Goal: Information Seeking & Learning: Learn about a topic

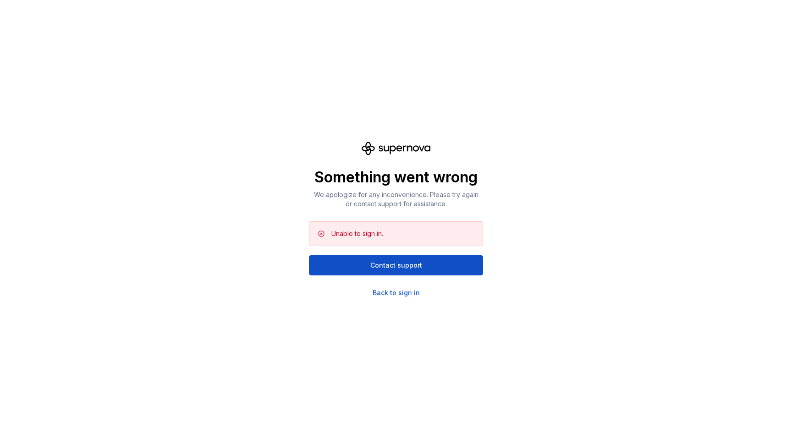
click at [396, 298] on div "Something went wrong We apologize for any inconvenience. Please try again or co…" at bounding box center [396, 219] width 792 height 439
click at [384, 289] on div "Back to sign in" at bounding box center [396, 292] width 47 height 9
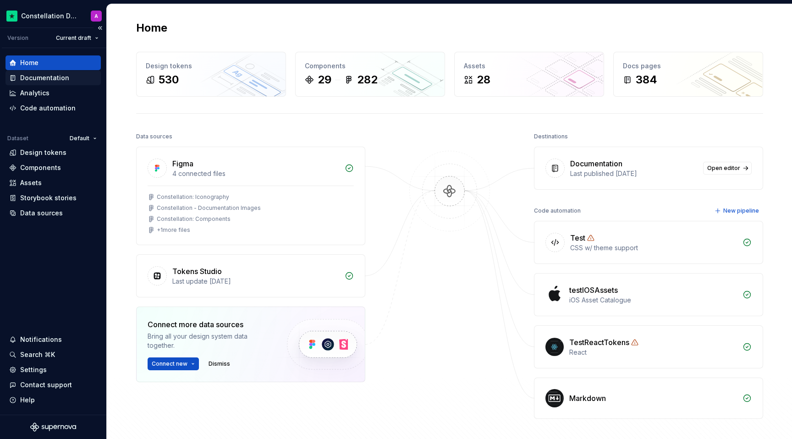
click at [50, 81] on div "Documentation" at bounding box center [44, 77] width 49 height 9
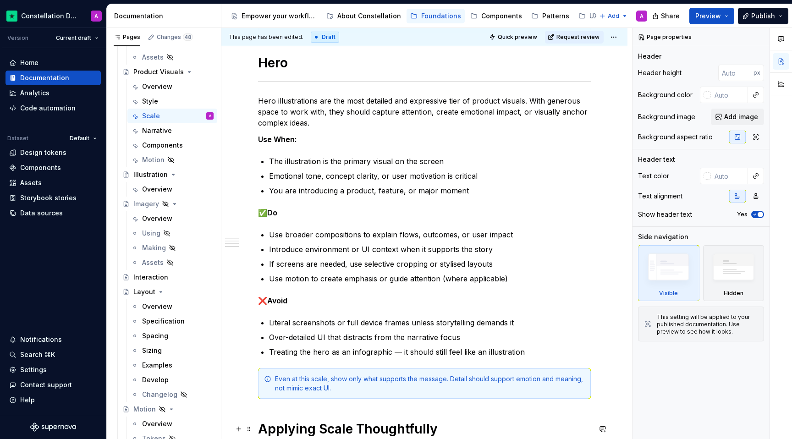
scroll to position [889, 0]
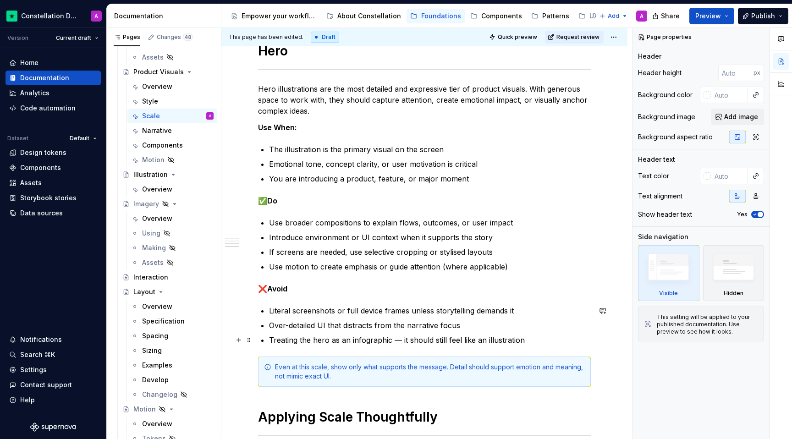
type textarea "*"
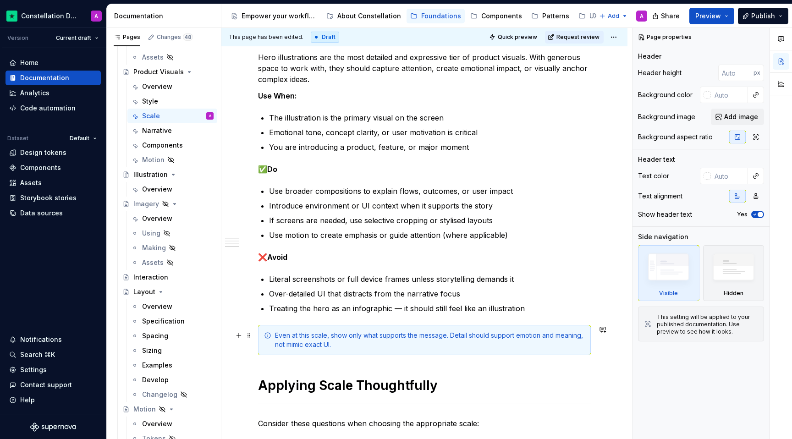
scroll to position [917, 0]
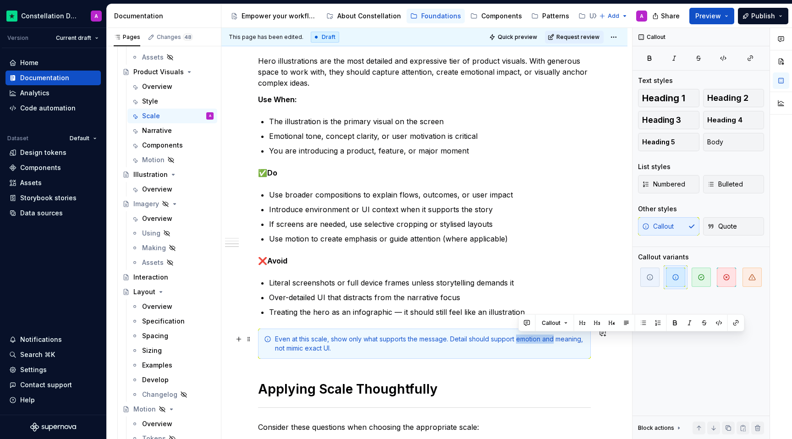
drag, startPoint x: 554, startPoint y: 338, endPoint x: 519, endPoint y: 338, distance: 35.3
click at [519, 338] on div "Even at this scale, show only what supports the message. Detail should support …" at bounding box center [430, 344] width 310 height 18
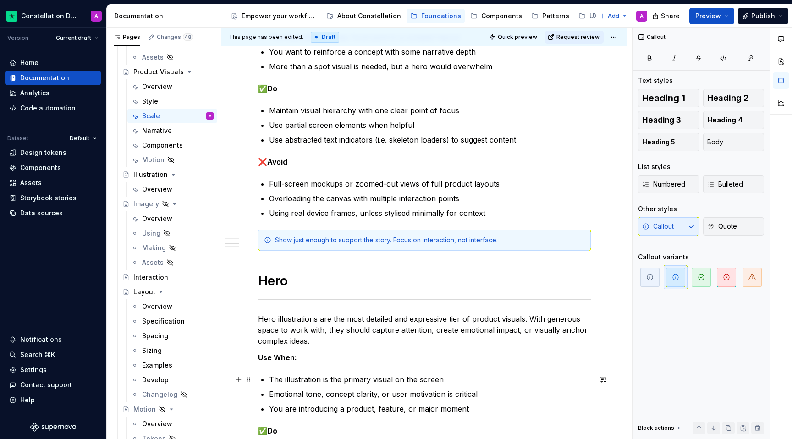
scroll to position [591, 0]
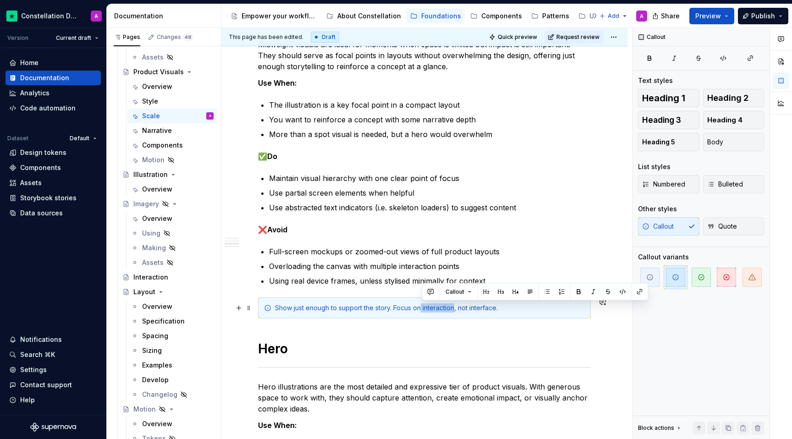
drag, startPoint x: 454, startPoint y: 307, endPoint x: 422, endPoint y: 307, distance: 32.1
click at [422, 307] on div "Show just enough to support the story. Focus on interaction, not interface." at bounding box center [430, 307] width 310 height 9
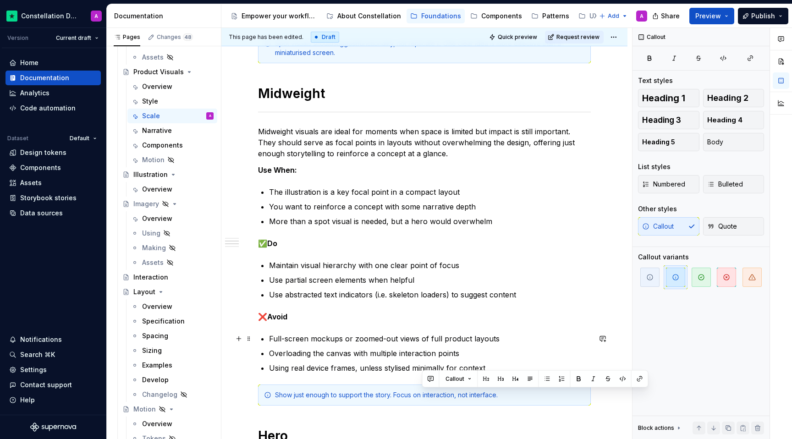
scroll to position [509, 0]
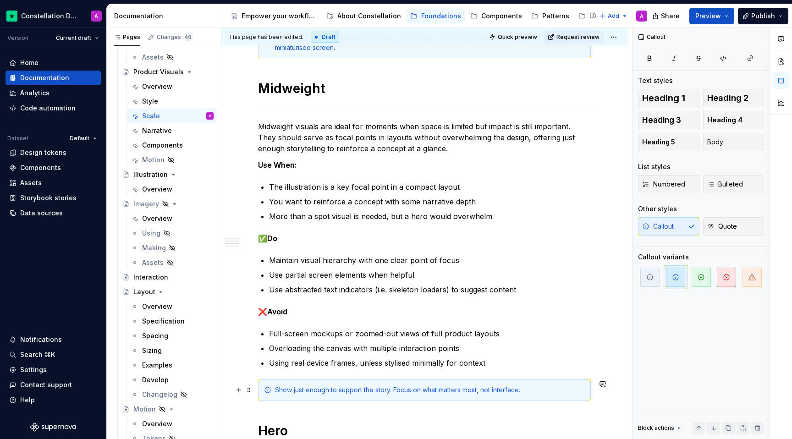
click at [494, 390] on div "Show just enough to support the story. Focus on what matters most, not interfac…" at bounding box center [430, 389] width 310 height 9
click at [532, 390] on div "Show just enough to support the story. Focus on what matters most, not the inte…" at bounding box center [430, 389] width 310 height 9
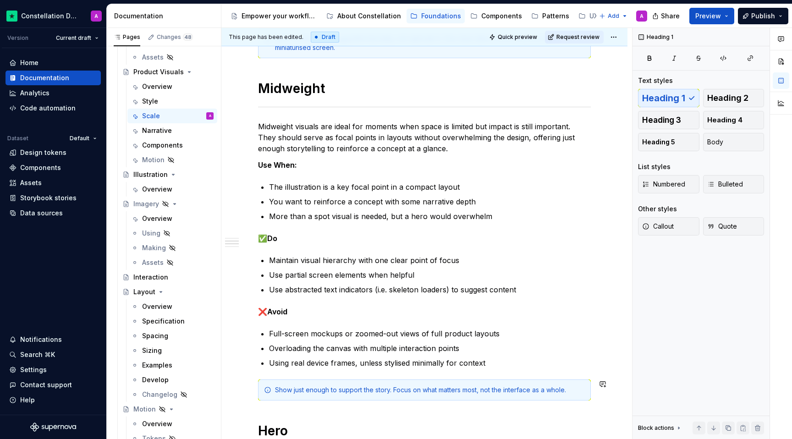
click at [546, 420] on div "Scale plays a foundational role in ensuring consistency and flexibility across …" at bounding box center [424, 306] width 333 height 1269
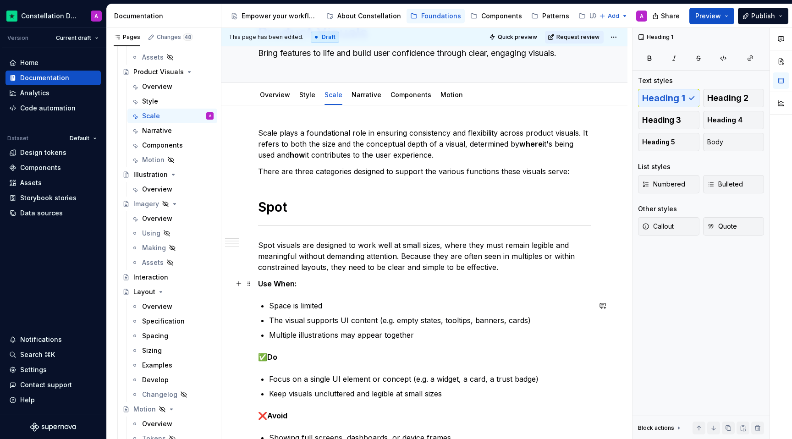
scroll to position [0, 0]
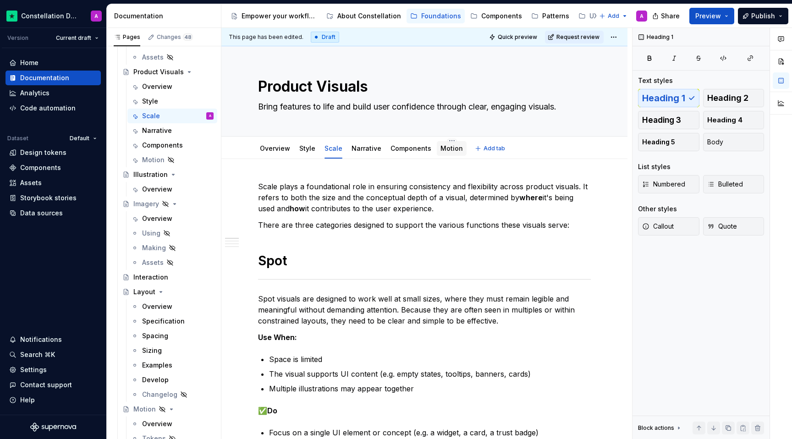
click at [437, 143] on div "Motion" at bounding box center [452, 148] width 30 height 15
click at [444, 155] on div "Motion" at bounding box center [452, 148] width 30 height 15
click at [442, 154] on div "Motion" at bounding box center [452, 148] width 30 height 15
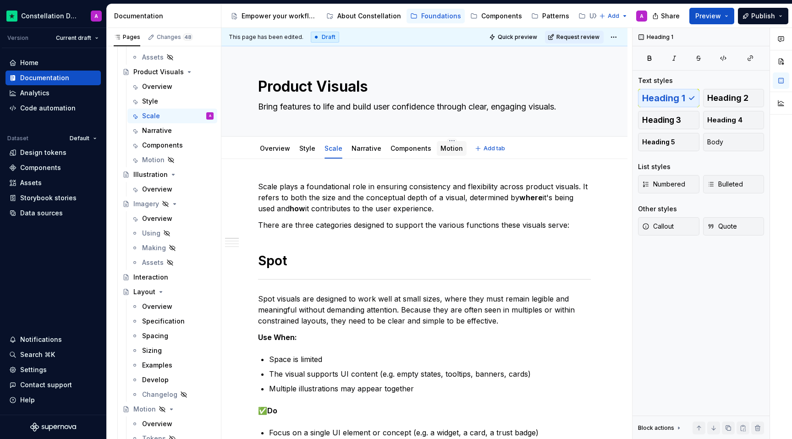
click at [442, 154] on div "Motion" at bounding box center [452, 148] width 30 height 15
click at [442, 139] on html "Constellation Design System A Version Current draft Home Documentation Analytic…" at bounding box center [396, 219] width 792 height 439
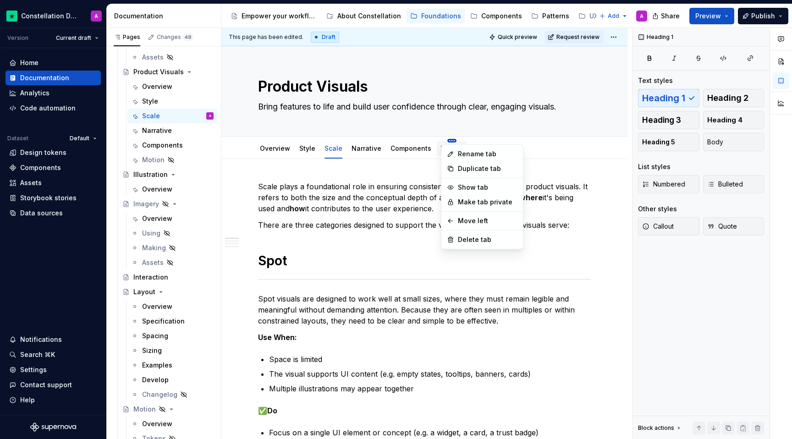
click at [442, 139] on html "Constellation Design System A Version Current draft Home Documentation Analytic…" at bounding box center [396, 219] width 792 height 439
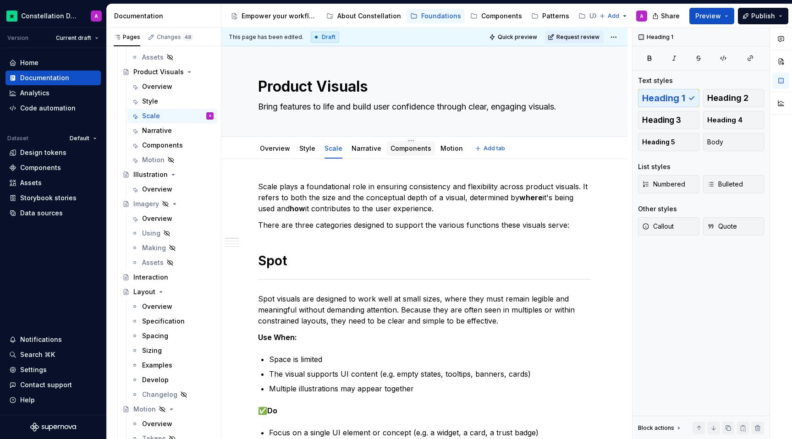
click at [417, 143] on div "Components" at bounding box center [411, 148] width 48 height 15
type textarea "*"
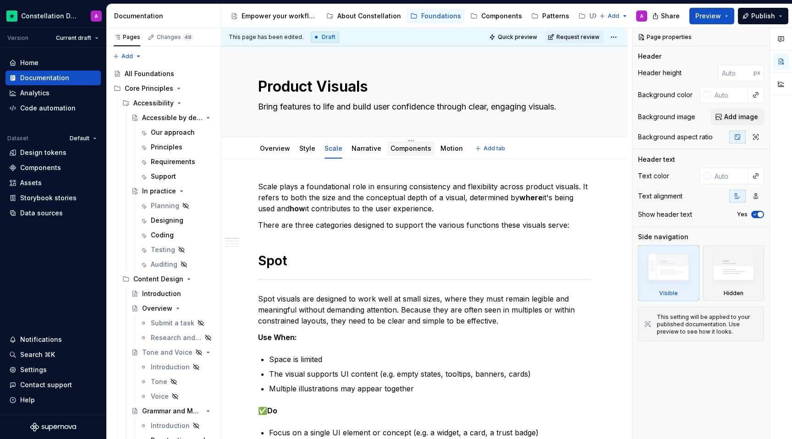
click at [394, 146] on link "Components" at bounding box center [410, 148] width 41 height 8
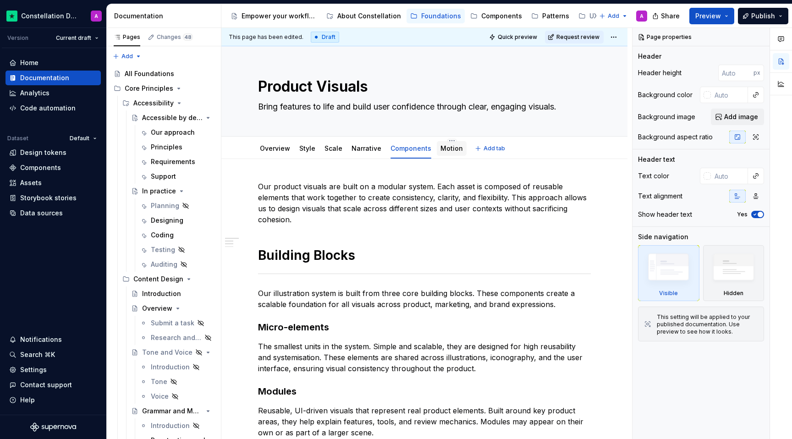
click at [439, 154] on div "Motion" at bounding box center [452, 148] width 30 height 15
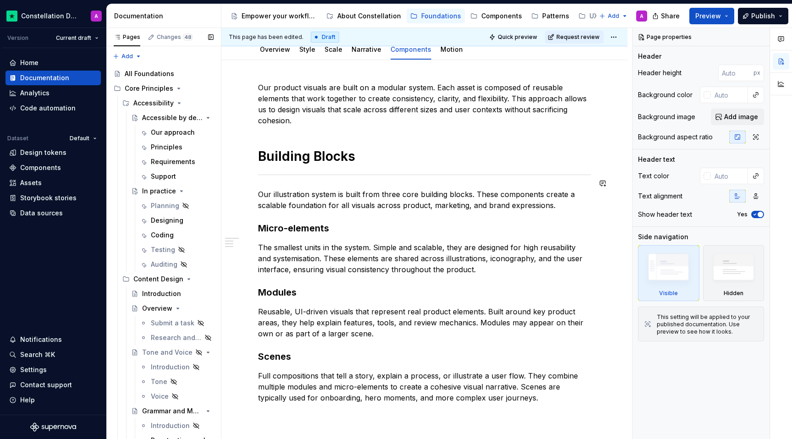
scroll to position [98, 0]
click at [307, 59] on div at bounding box center [307, 59] width 23 height 1
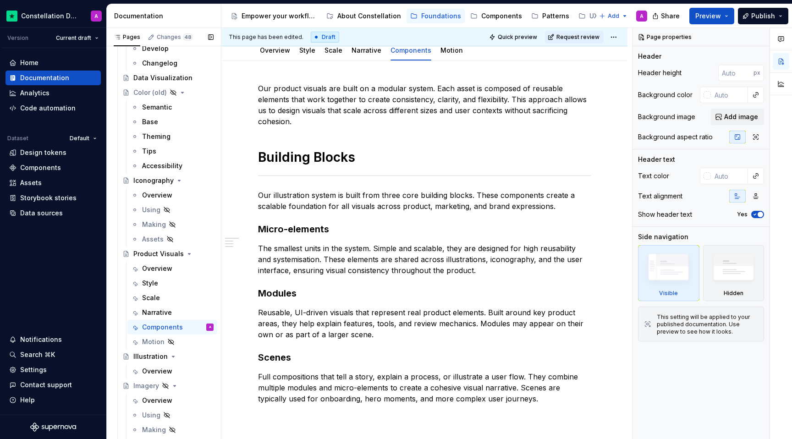
scroll to position [988, 0]
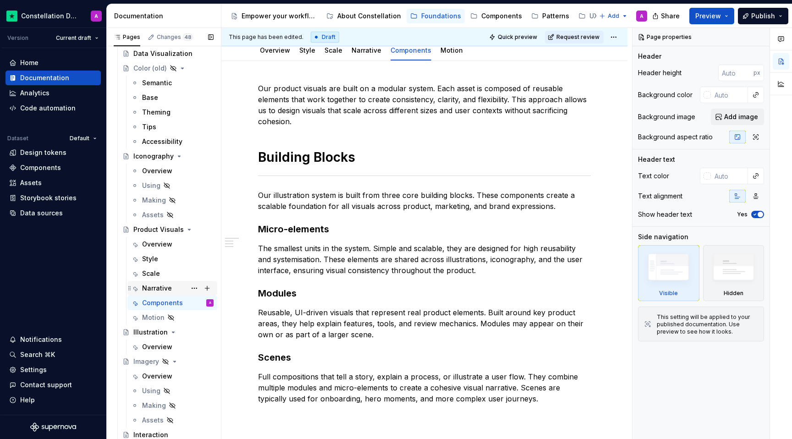
click at [170, 283] on div "Narrative" at bounding box center [177, 288] width 71 height 13
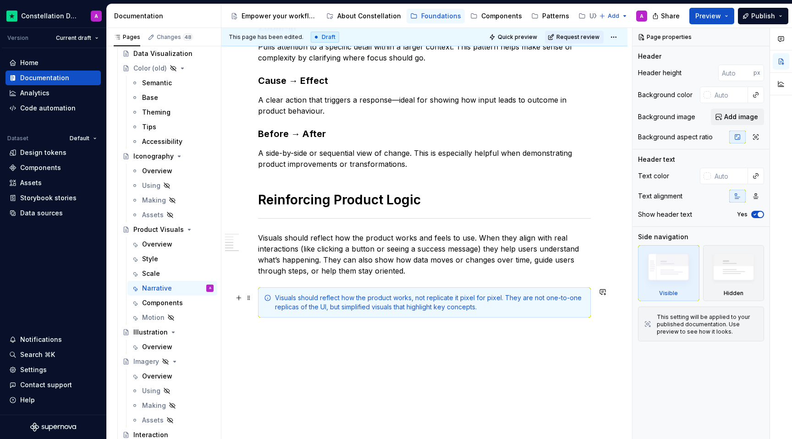
scroll to position [414, 0]
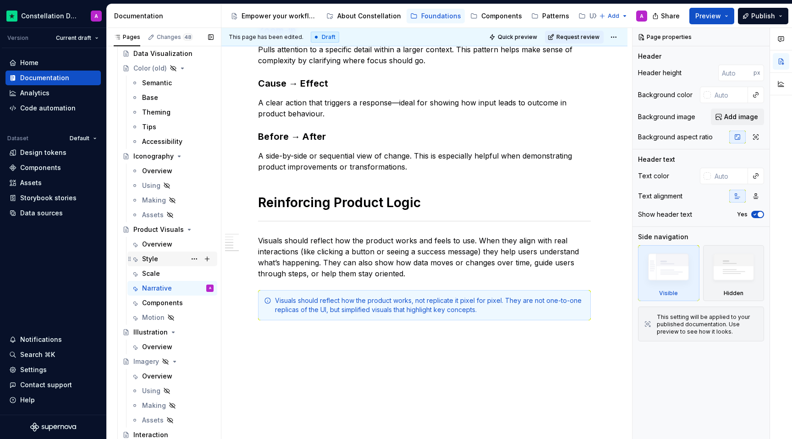
click at [162, 260] on div "Style" at bounding box center [177, 258] width 71 height 13
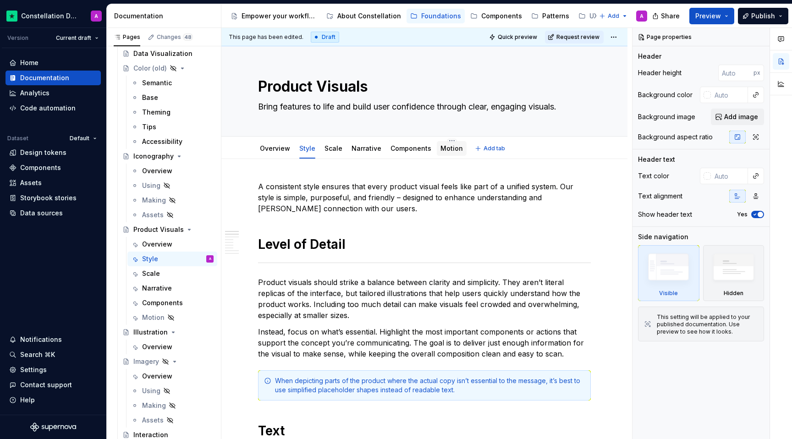
click at [445, 153] on div "Motion" at bounding box center [451, 148] width 22 height 11
click at [145, 316] on div "Motion" at bounding box center [153, 317] width 22 height 9
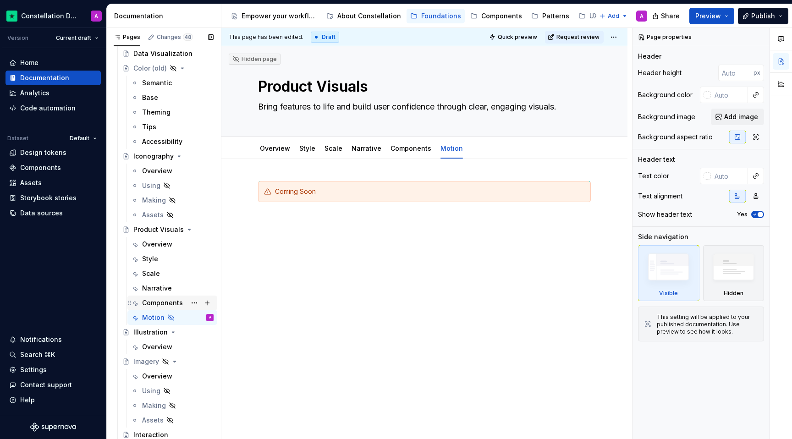
click at [143, 305] on div "Components" at bounding box center [162, 302] width 41 height 9
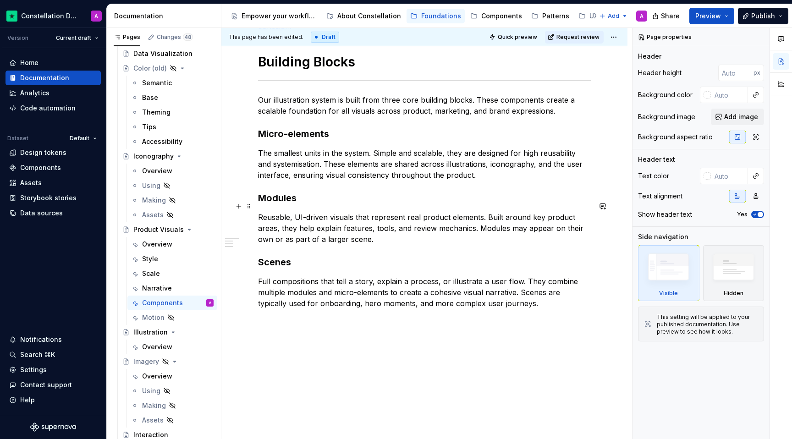
scroll to position [194, 0]
click at [161, 288] on div "Narrative" at bounding box center [157, 288] width 30 height 9
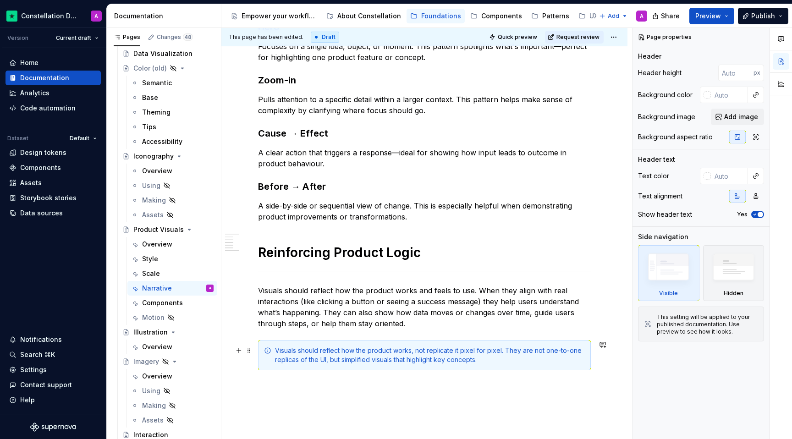
scroll to position [460, 0]
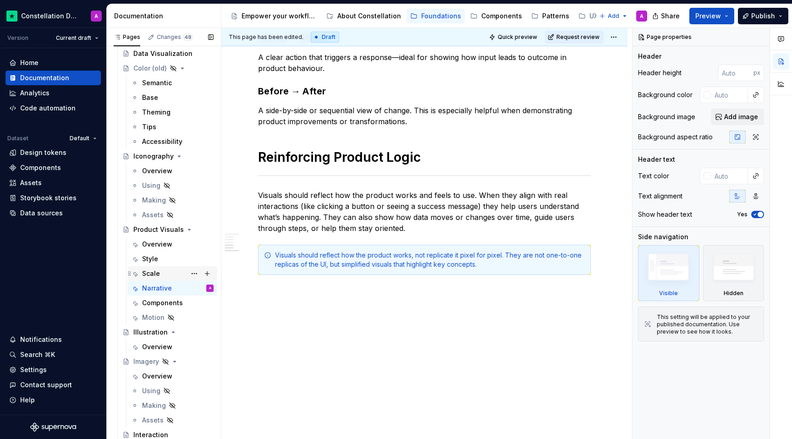
click at [151, 278] on div "Scale" at bounding box center [177, 273] width 71 height 13
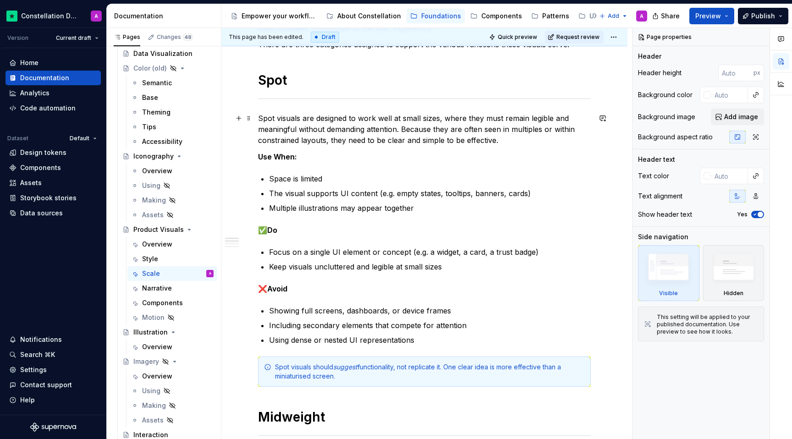
scroll to position [170, 0]
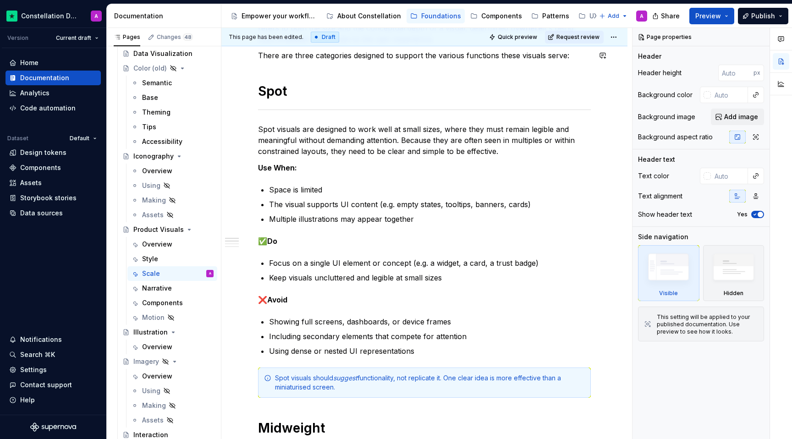
type textarea "*"
